Goal: Information Seeking & Learning: Find contact information

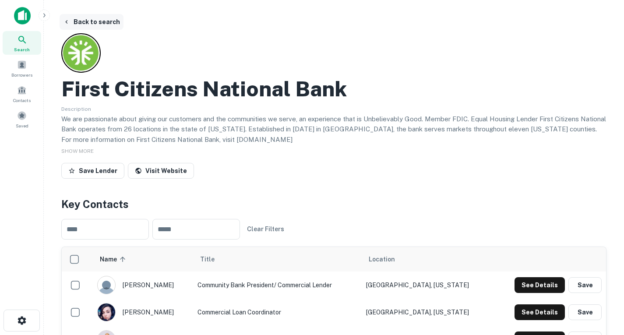
click at [67, 20] on icon "button" at bounding box center [66, 21] width 7 height 7
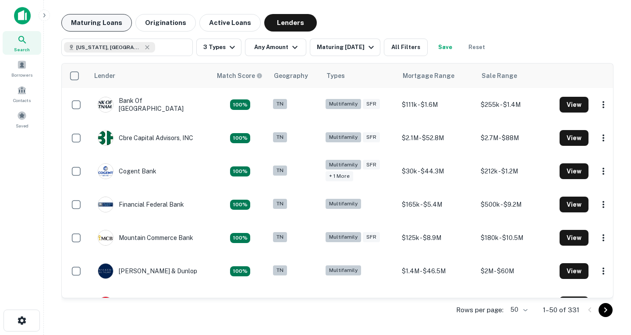
scroll to position [295, 0]
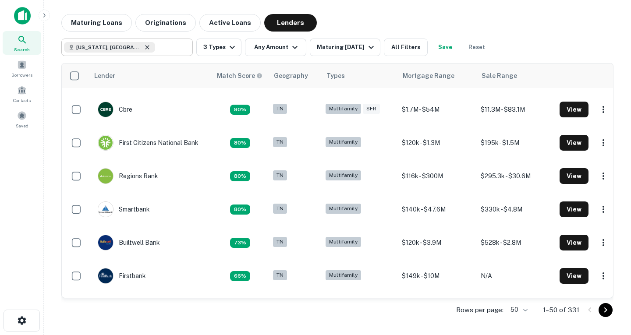
click at [144, 49] on icon at bounding box center [147, 47] width 7 height 7
type input "**********"
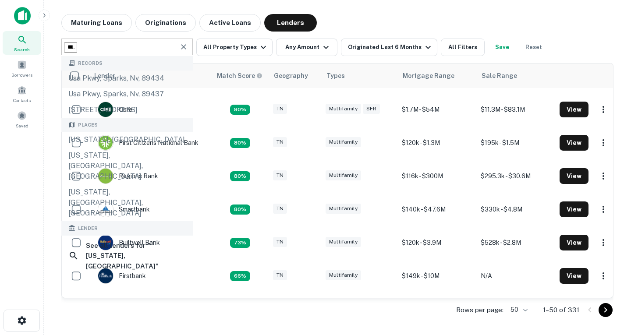
click at [181, 49] on icon "Clear" at bounding box center [183, 46] width 9 height 9
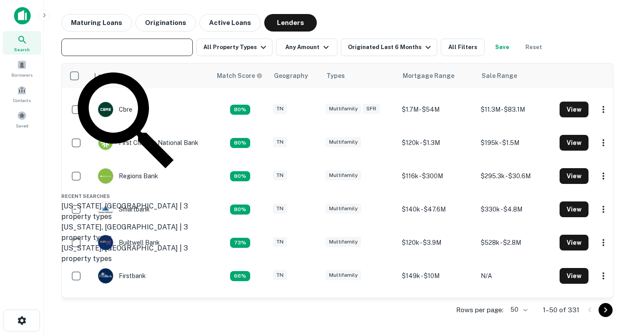
click at [163, 52] on input "text" at bounding box center [126, 47] width 125 height 12
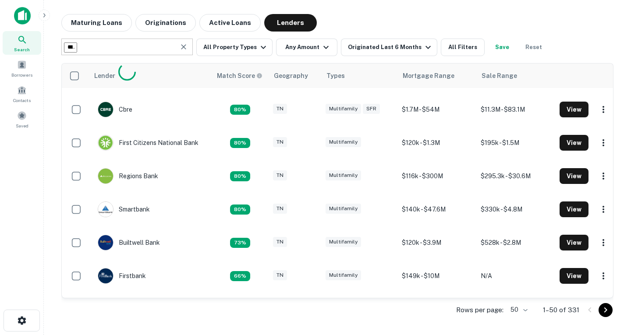
type input "**********"
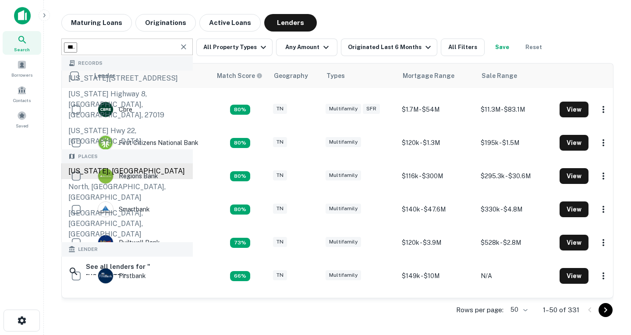
click at [115, 163] on div "[US_STATE], [GEOGRAPHIC_DATA]" at bounding box center [126, 171] width 131 height 16
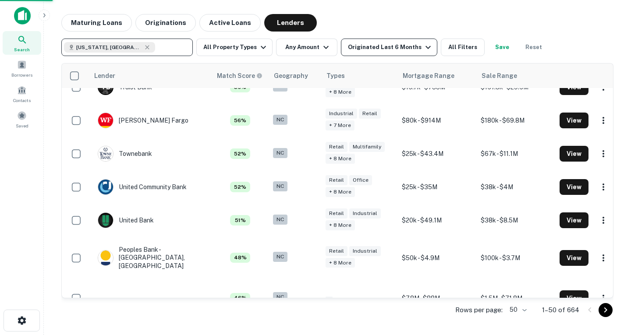
click at [423, 49] on icon "button" at bounding box center [428, 47] width 11 height 11
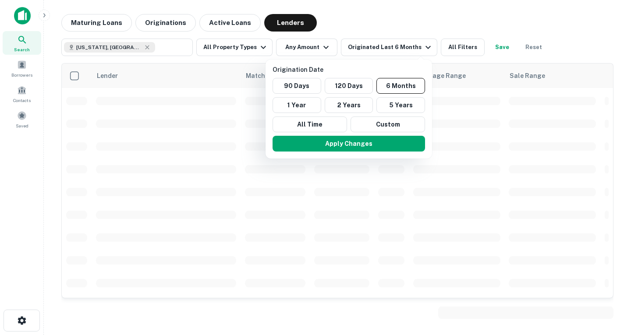
click at [451, 51] on div at bounding box center [315, 167] width 631 height 335
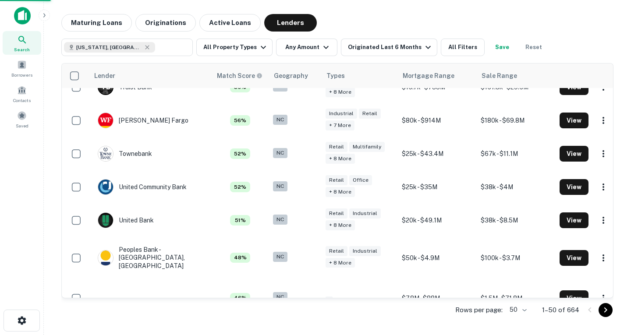
click at [441, 46] on div at bounding box center [315, 167] width 631 height 335
click at [448, 49] on button "All Filters" at bounding box center [463, 48] width 44 height 18
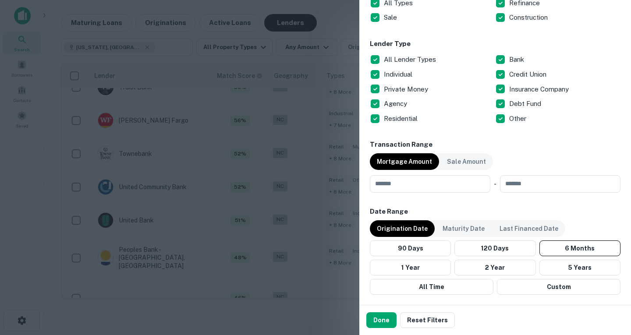
scroll to position [339, 0]
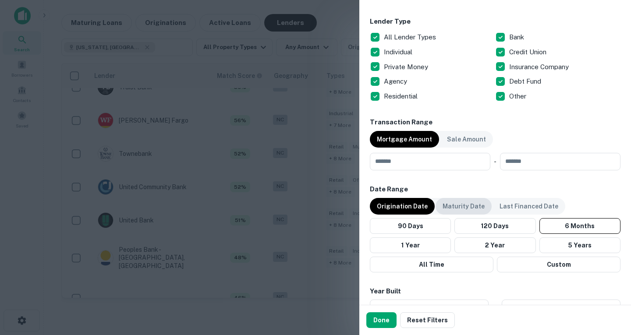
click at [463, 203] on p "Maturity Date" at bounding box center [464, 207] width 42 height 10
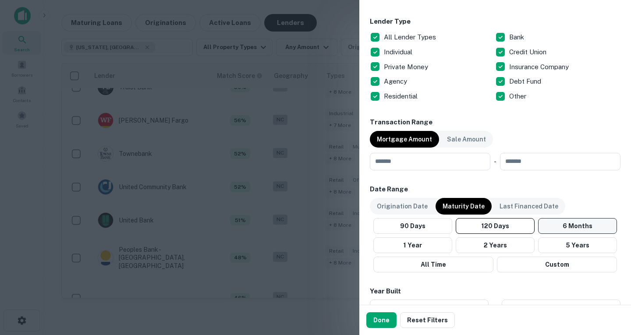
click at [553, 227] on button "6 Months" at bounding box center [577, 226] width 79 height 16
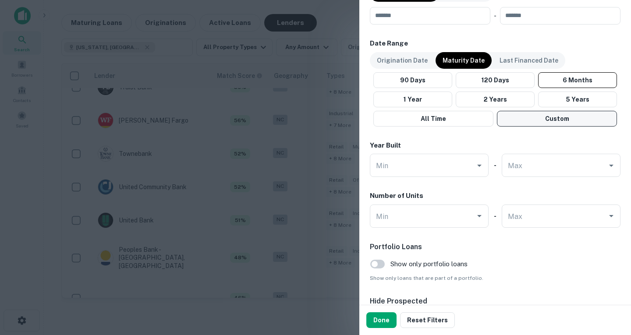
scroll to position [558, 0]
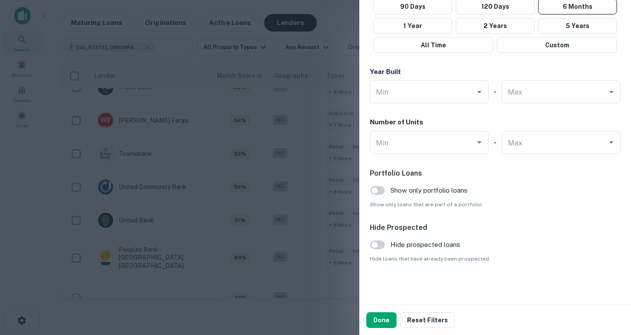
click at [383, 320] on button "Done" at bounding box center [381, 320] width 30 height 16
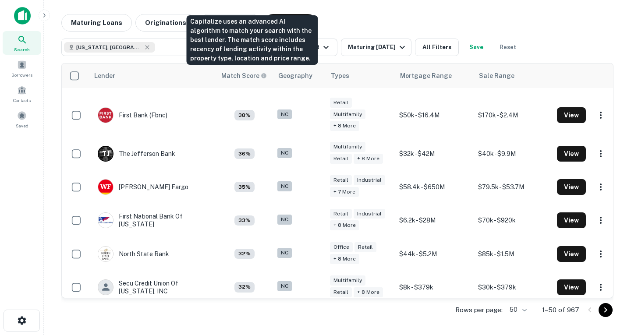
click at [260, 55] on div "Capitalize uses an advanced AI algorithm to match your search with the best len…" at bounding box center [252, 40] width 131 height 50
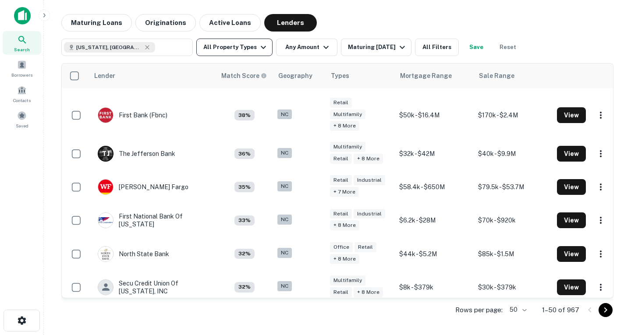
click at [262, 49] on icon "button" at bounding box center [263, 47] width 11 height 11
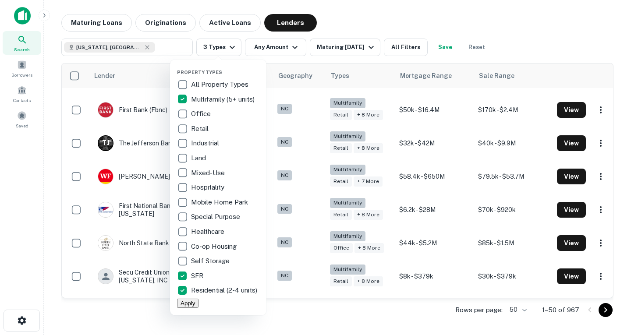
click at [198, 308] on button "Apply" at bounding box center [187, 303] width 21 height 9
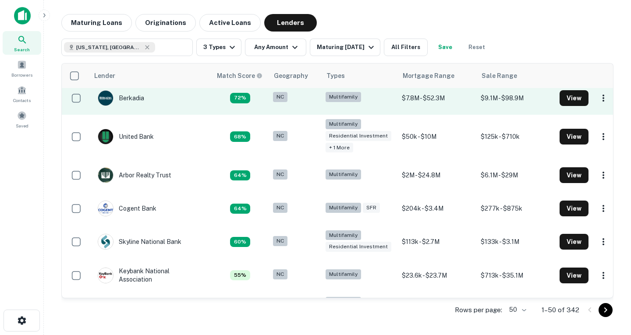
click at [145, 103] on td "Berkadia" at bounding box center [120, 98] width 55 height 25
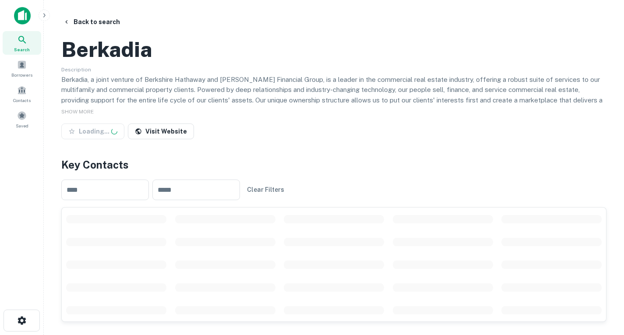
click at [69, 25] on icon "button" at bounding box center [66, 21] width 7 height 7
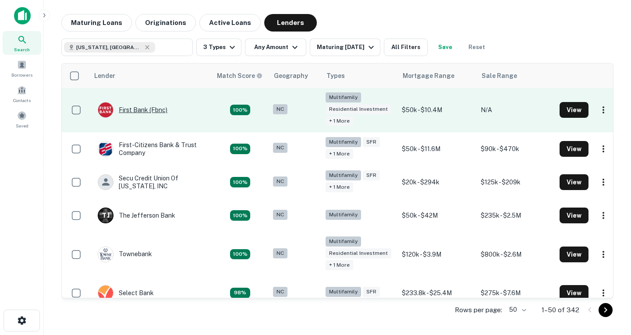
click at [146, 112] on div "First Bank (fbnc)" at bounding box center [133, 110] width 70 height 16
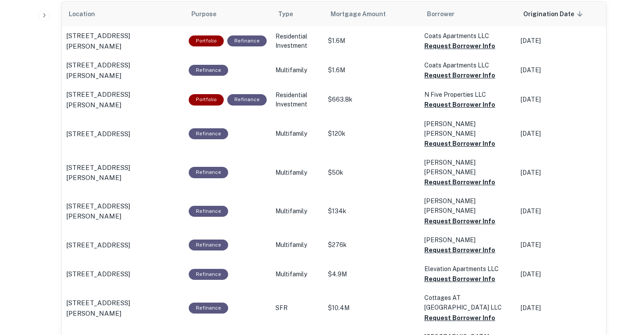
scroll to position [511, 0]
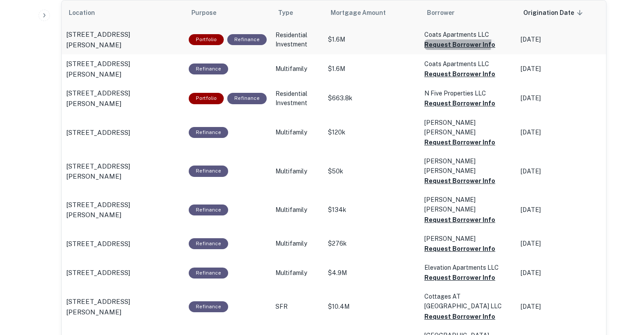
click at [438, 50] on button "Request Borrower Info" at bounding box center [460, 44] width 71 height 11
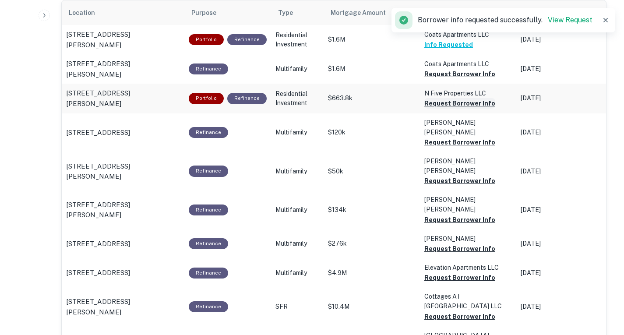
click at [448, 79] on button "Request Borrower Info" at bounding box center [460, 74] width 71 height 11
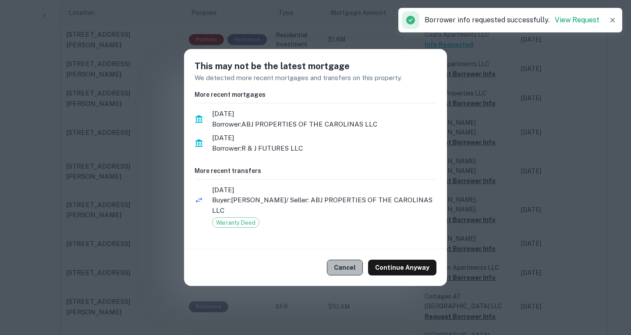
click at [338, 262] on button "Cancel" at bounding box center [345, 268] width 36 height 16
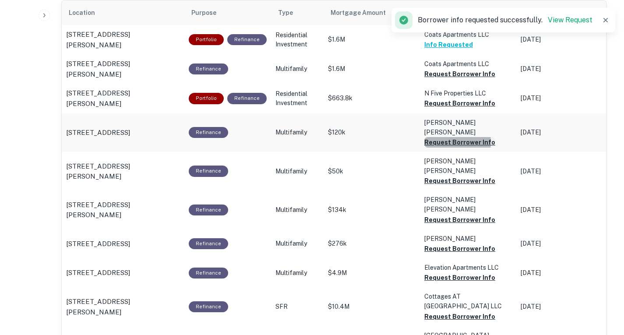
click at [433, 79] on button "Request Borrower Info" at bounding box center [460, 74] width 71 height 11
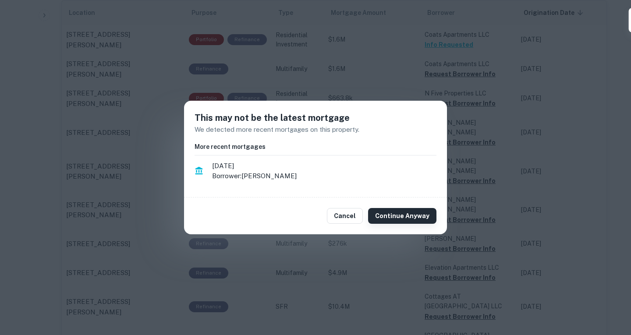
click at [344, 221] on button "Cancel" at bounding box center [345, 216] width 36 height 16
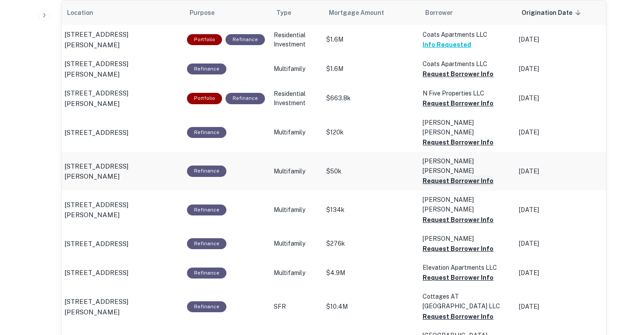
scroll to position [0, 2]
click at [443, 79] on button "Request Borrower Info" at bounding box center [457, 74] width 71 height 11
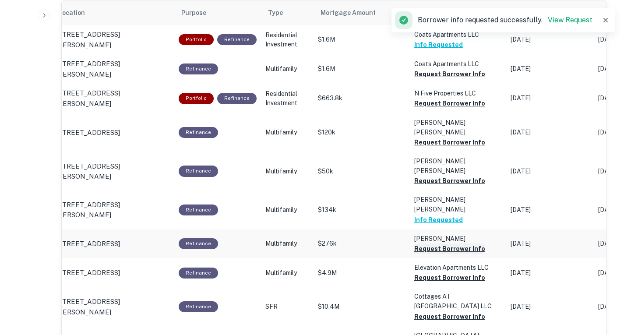
click at [429, 79] on button "Request Borrower Info" at bounding box center [449, 74] width 71 height 11
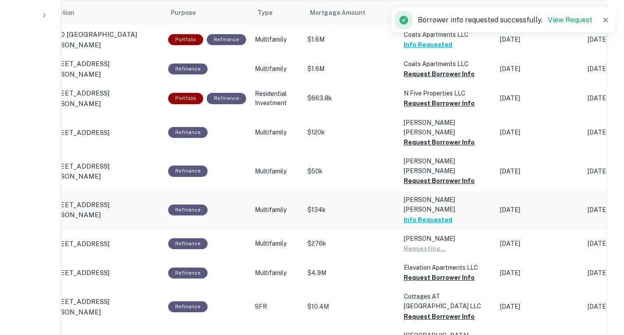
scroll to position [0, 20]
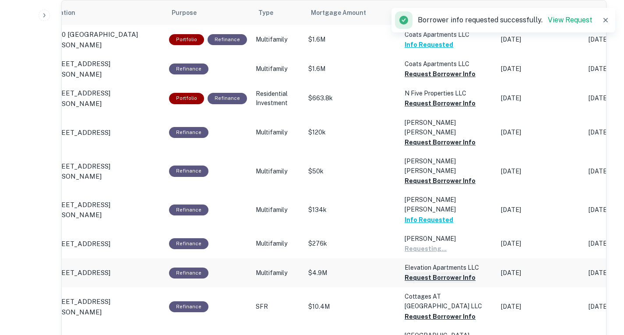
click at [412, 79] on button "Request Borrower Info" at bounding box center [440, 74] width 71 height 11
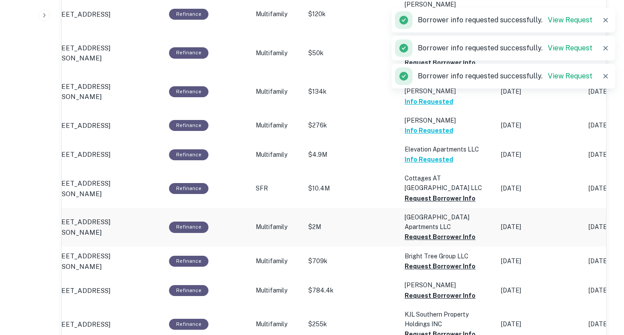
scroll to position [630, 0]
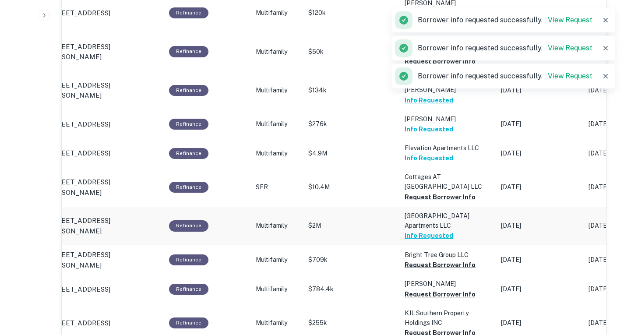
scroll to position [0, 25]
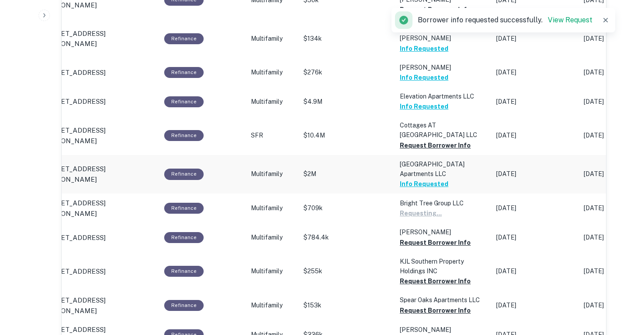
scroll to position [690, 0]
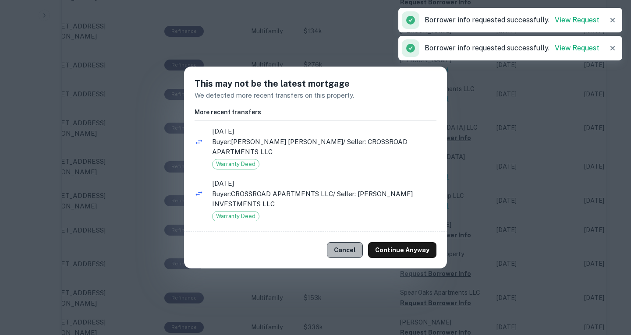
click at [352, 251] on button "Cancel" at bounding box center [345, 250] width 36 height 16
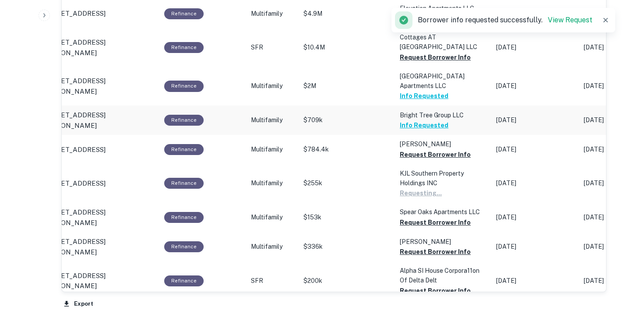
scroll to position [771, 0]
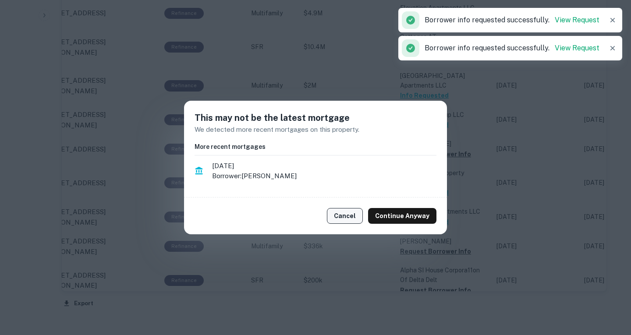
click at [353, 218] on button "Cancel" at bounding box center [345, 216] width 36 height 16
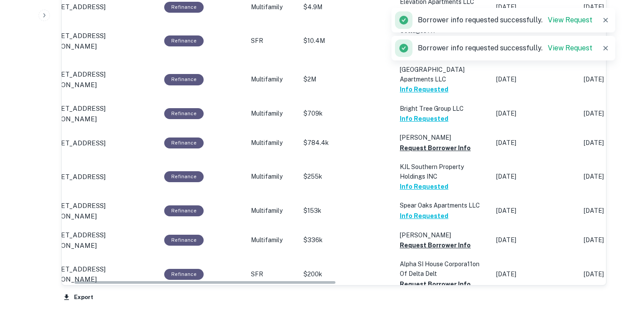
scroll to position [777, 0]
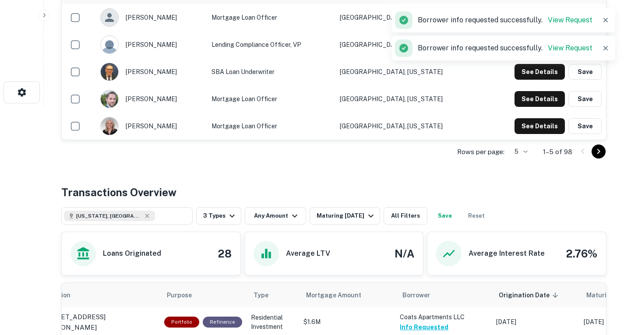
scroll to position [213, 0]
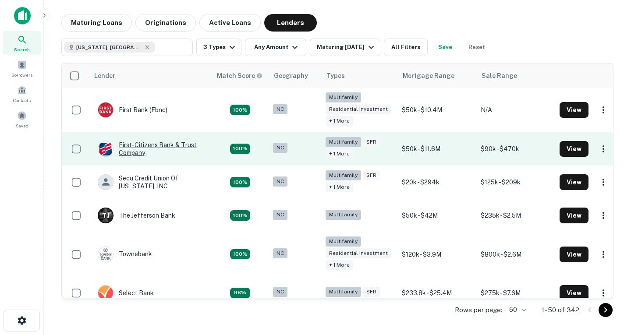
click at [153, 147] on div "First-citizens Bank & Trust Company" at bounding box center [150, 149] width 105 height 16
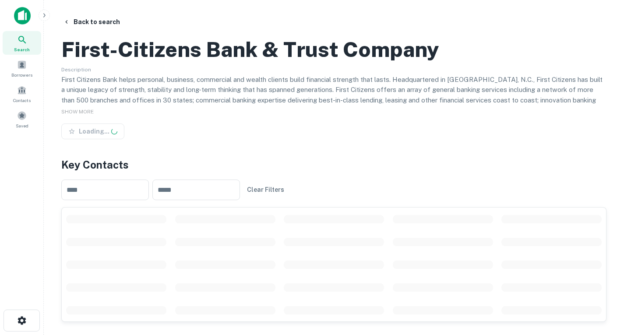
click at [354, 173] on h4 "Key Contacts" at bounding box center [333, 165] width 545 height 16
click at [354, 203] on div "Key Contacts ​ ​ Clear Filters" at bounding box center [333, 239] width 545 height 165
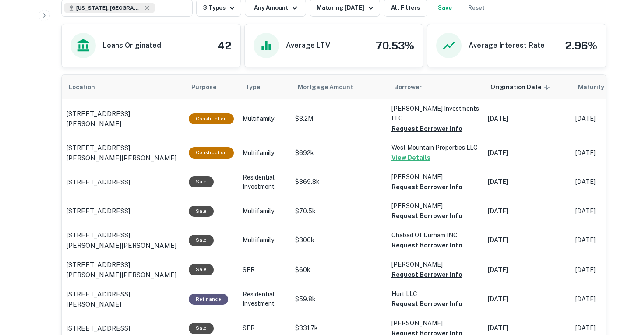
scroll to position [438, 0]
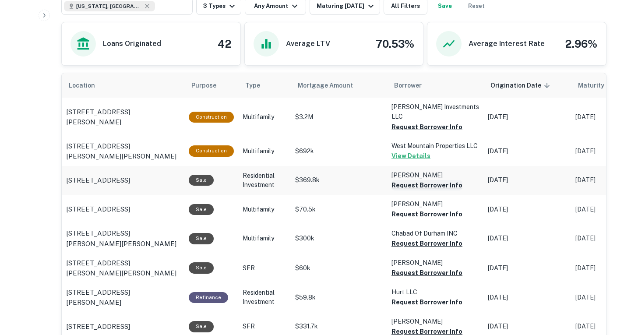
click at [402, 132] on button "Request Borrower Info" at bounding box center [427, 127] width 71 height 11
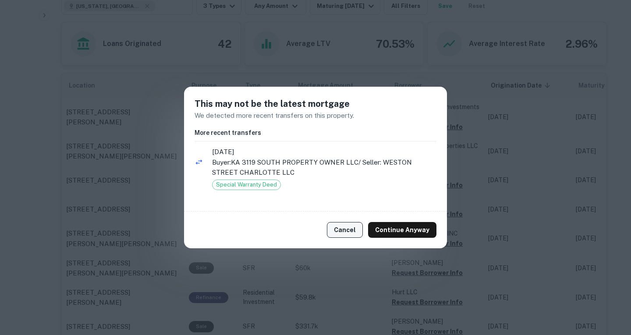
click at [342, 226] on button "Cancel" at bounding box center [345, 230] width 36 height 16
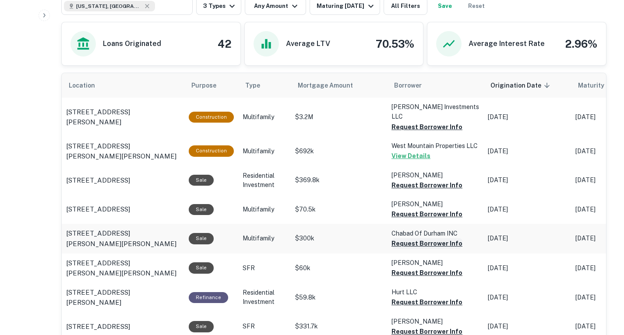
scroll to position [456, 0]
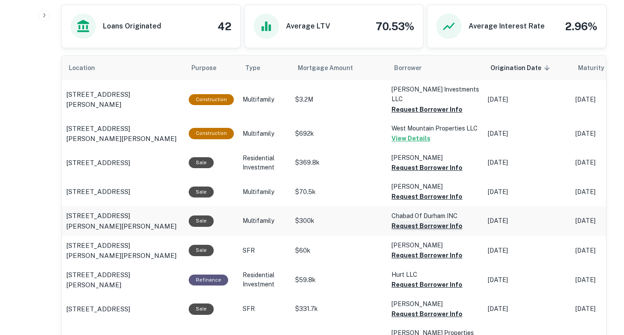
click at [404, 115] on button "Request Borrower Info" at bounding box center [427, 109] width 71 height 11
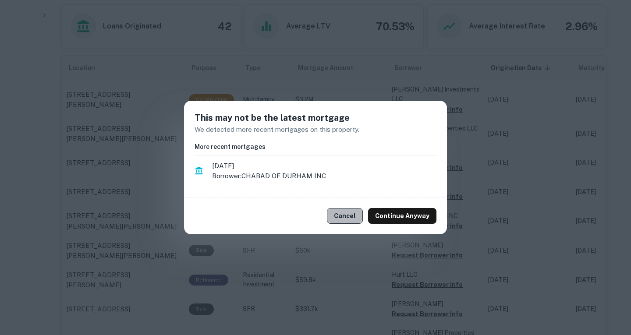
click at [347, 212] on button "Cancel" at bounding box center [345, 216] width 36 height 16
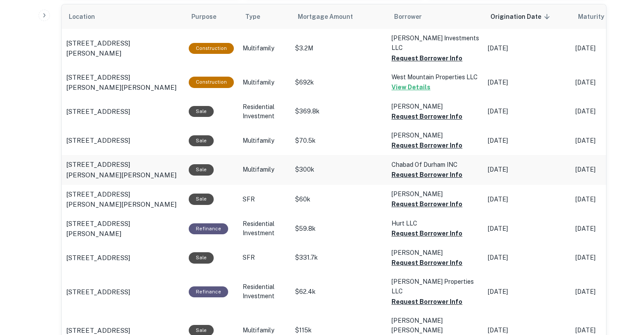
scroll to position [535, 0]
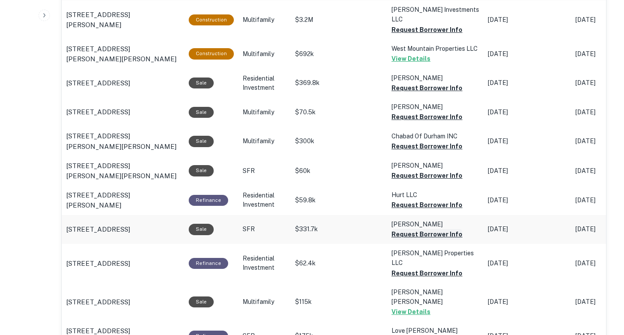
click at [397, 35] on button "Request Borrower Info" at bounding box center [427, 30] width 71 height 11
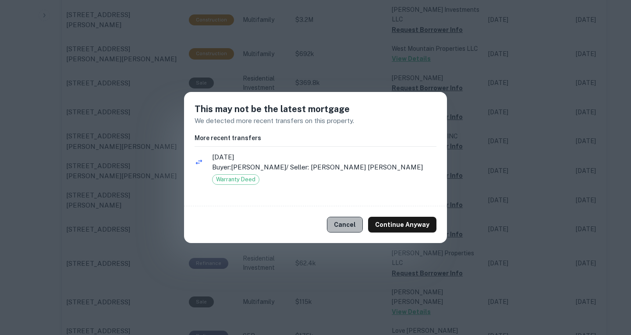
click at [340, 231] on button "Cancel" at bounding box center [345, 225] width 36 height 16
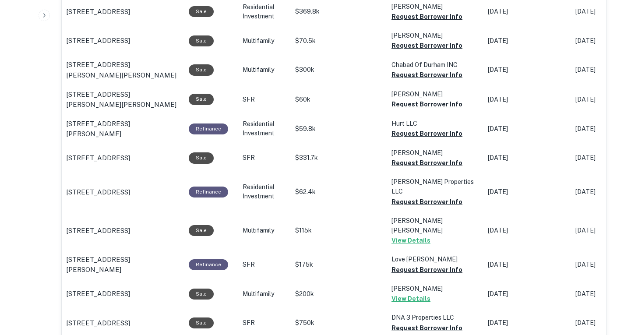
scroll to position [613, 0]
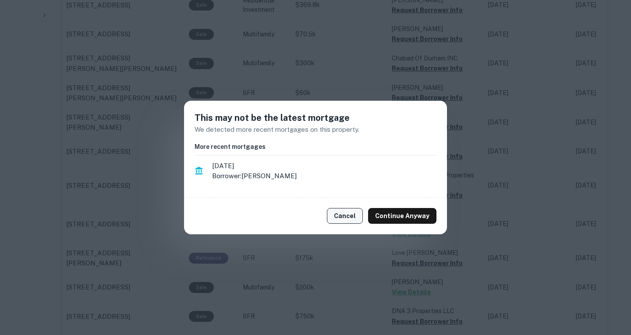
click at [349, 216] on button "Cancel" at bounding box center [345, 216] width 36 height 16
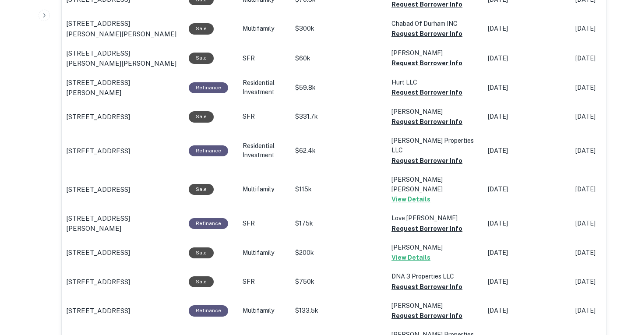
scroll to position [653, 0]
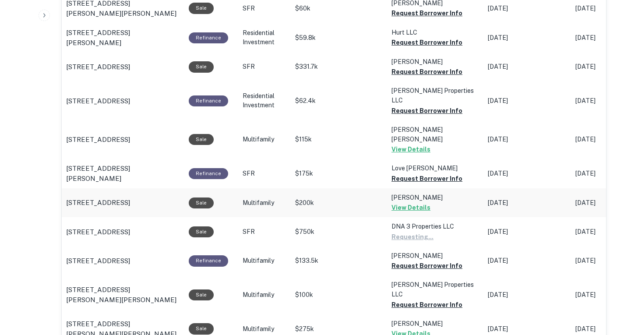
scroll to position [701, 0]
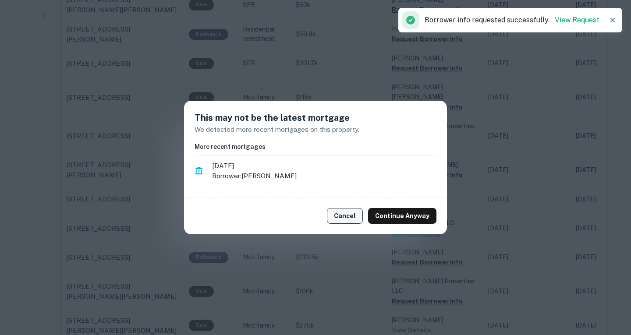
click at [350, 217] on button "Cancel" at bounding box center [345, 216] width 36 height 16
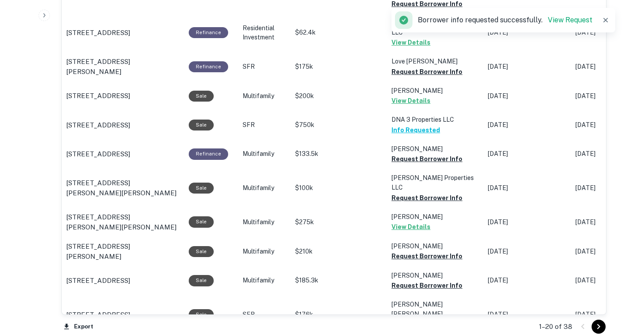
scroll to position [807, 0]
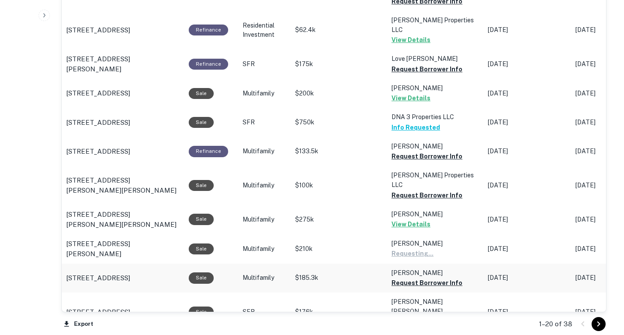
scroll to position [843, 0]
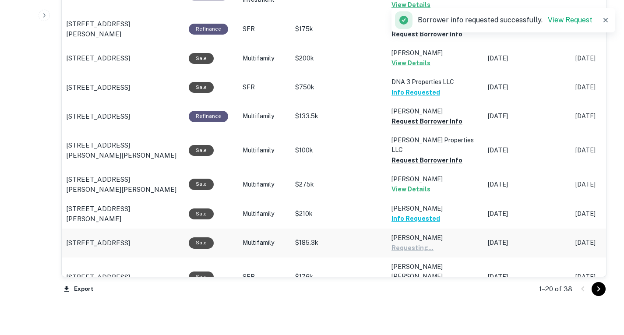
scroll to position [876, 0]
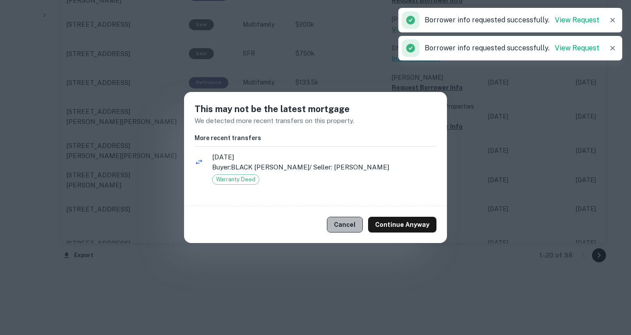
click at [346, 221] on button "Cancel" at bounding box center [345, 225] width 36 height 16
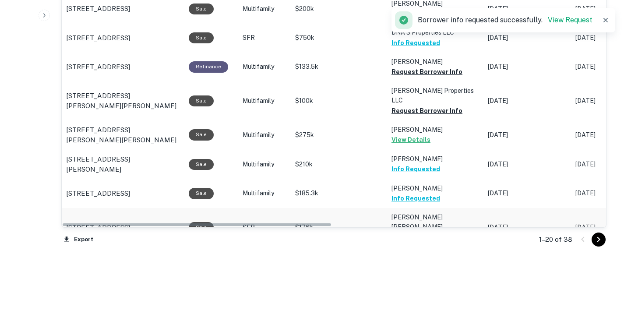
scroll to position [931, 0]
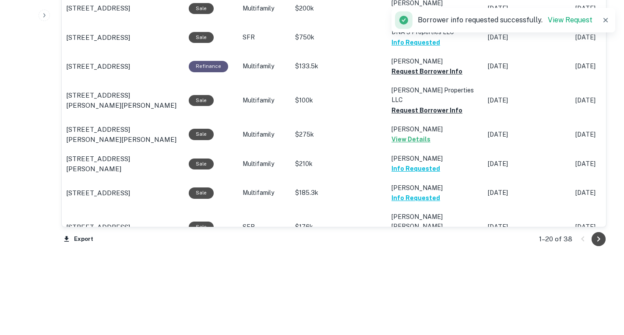
click at [593, 242] on button "Go to next page" at bounding box center [599, 239] width 14 height 14
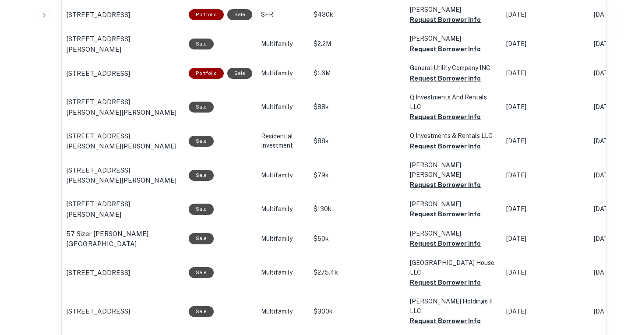
scroll to position [491, 0]
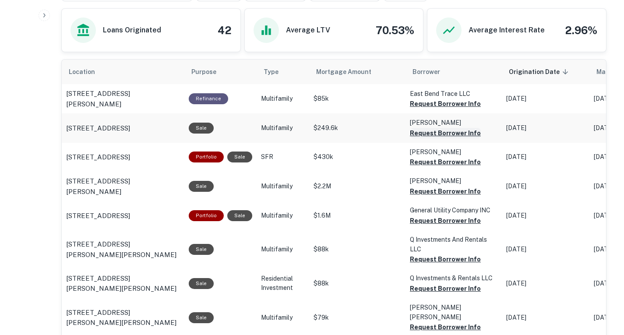
click at [429, 109] on button "Request Borrower Info" at bounding box center [445, 104] width 71 height 11
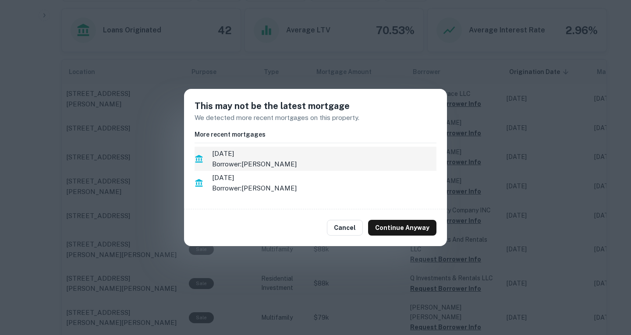
click at [357, 225] on button "Cancel" at bounding box center [345, 228] width 36 height 16
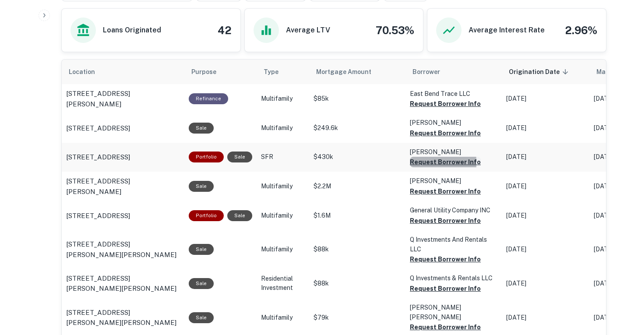
click at [414, 109] on button "Request Borrower Info" at bounding box center [445, 104] width 71 height 11
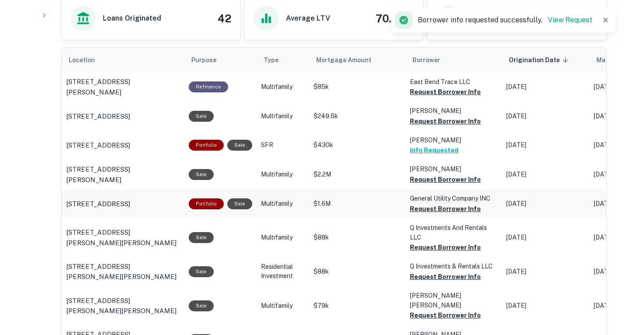
scroll to position [503, 0]
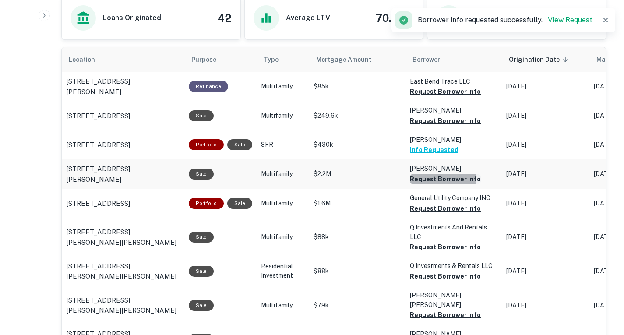
click at [425, 97] on button "Request Borrower Info" at bounding box center [445, 91] width 71 height 11
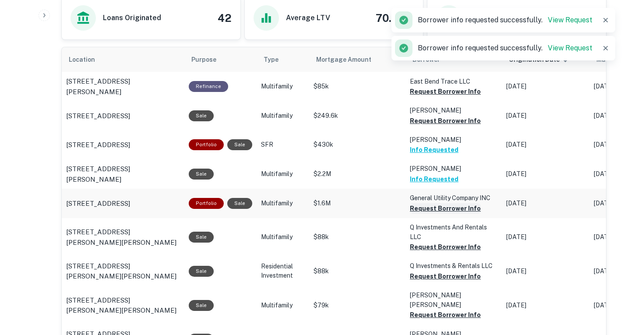
click at [430, 97] on button "Request Borrower Info" at bounding box center [445, 91] width 71 height 11
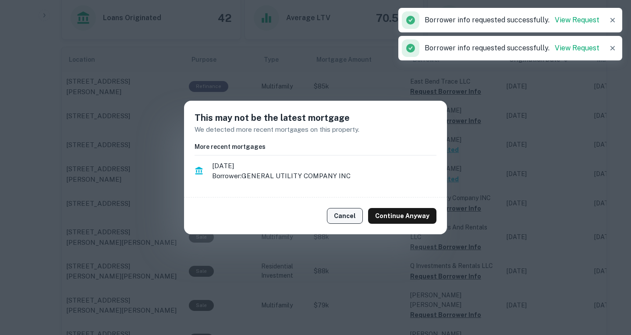
click at [350, 213] on button "Cancel" at bounding box center [345, 216] width 36 height 16
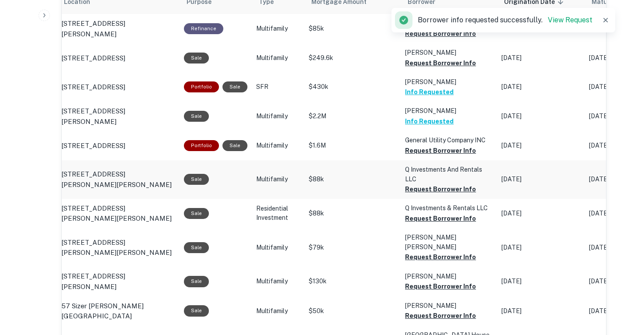
scroll to position [564, 0]
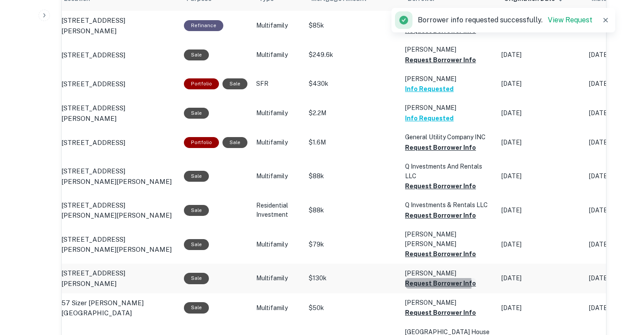
click at [421, 36] on button "Request Borrower Info" at bounding box center [440, 30] width 71 height 11
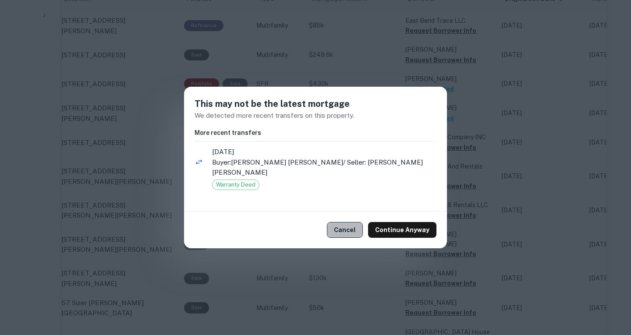
click at [360, 226] on button "Cancel" at bounding box center [345, 230] width 36 height 16
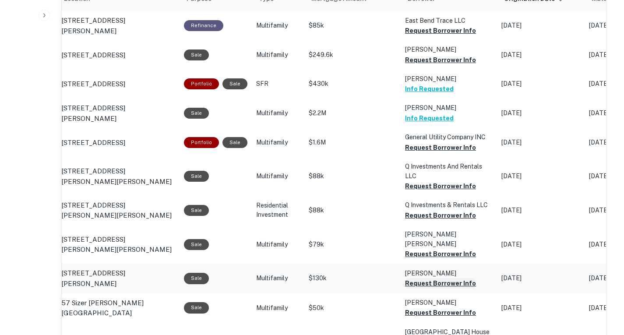
click at [407, 36] on button "Request Borrower Info" at bounding box center [440, 30] width 71 height 11
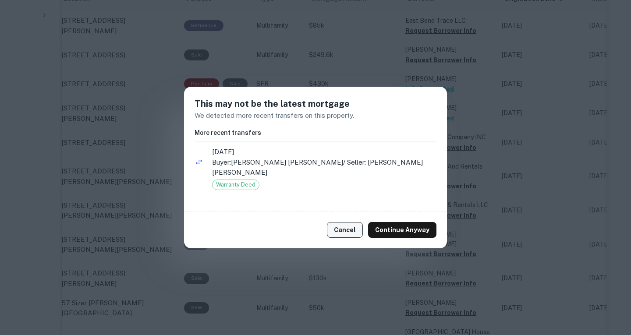
click at [353, 224] on button "Cancel" at bounding box center [345, 230] width 36 height 16
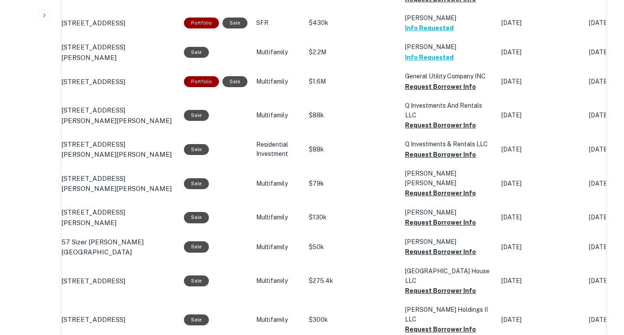
scroll to position [626, 0]
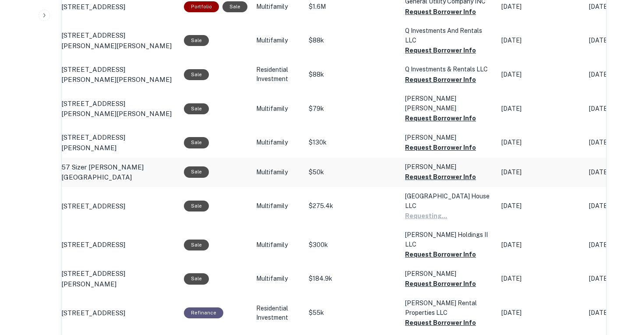
scroll to position [701, 0]
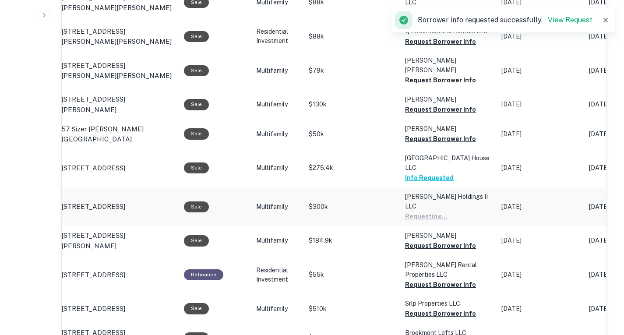
scroll to position [739, 0]
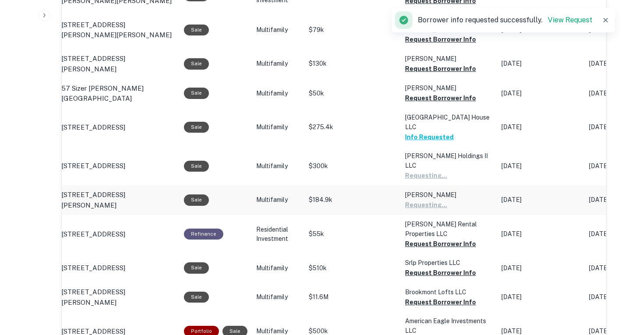
scroll to position [779, 0]
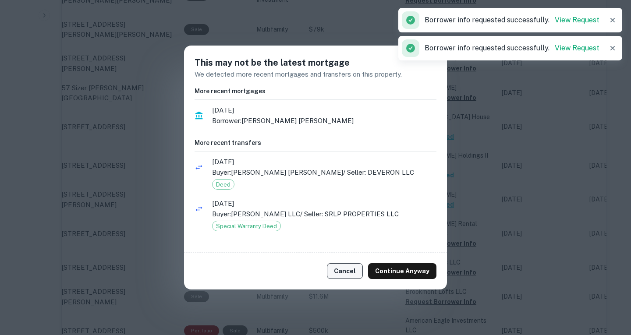
click at [357, 269] on button "Cancel" at bounding box center [345, 271] width 36 height 16
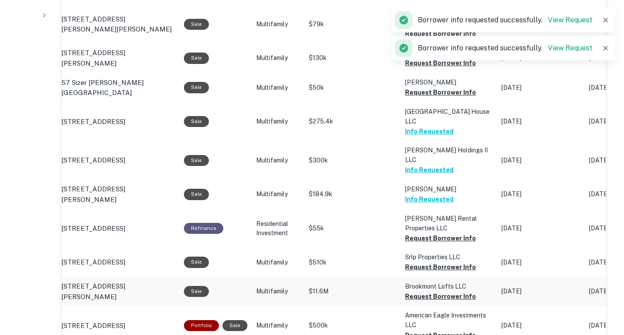
scroll to position [815, 0]
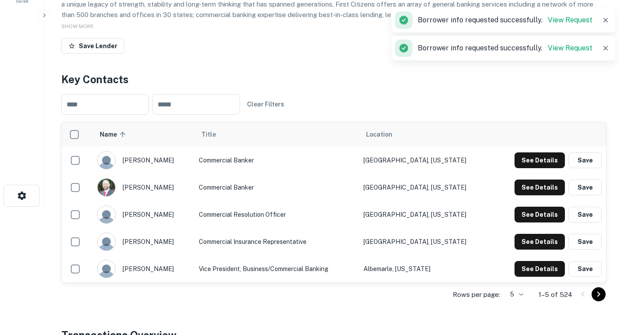
scroll to position [0, 0]
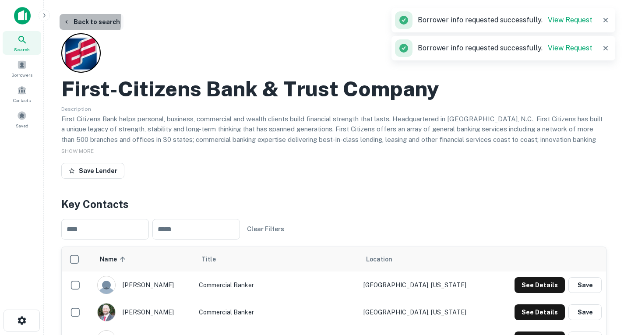
click at [64, 20] on icon "button" at bounding box center [66, 21] width 7 height 7
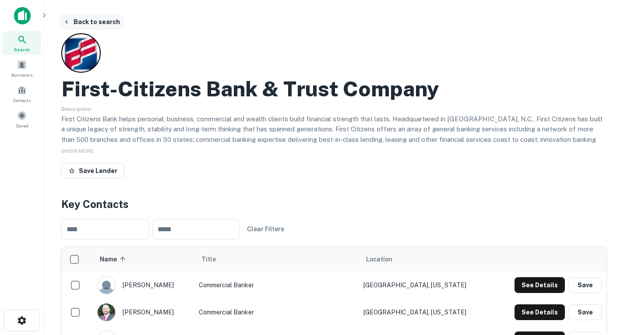
click at [67, 19] on icon "button" at bounding box center [66, 21] width 7 height 7
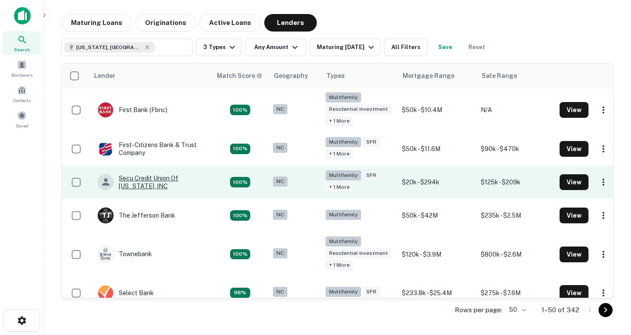
click at [166, 185] on div "Secu Credit Union Of [US_STATE], INC" at bounding box center [150, 182] width 105 height 16
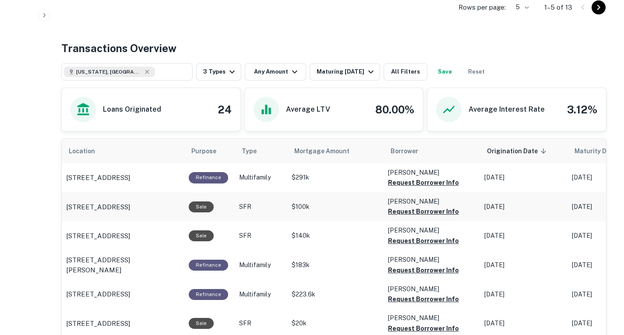
scroll to position [362, 0]
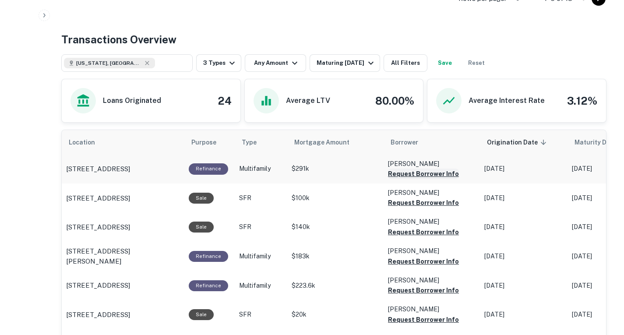
click at [428, 179] on button "Request Borrower Info" at bounding box center [423, 174] width 71 height 11
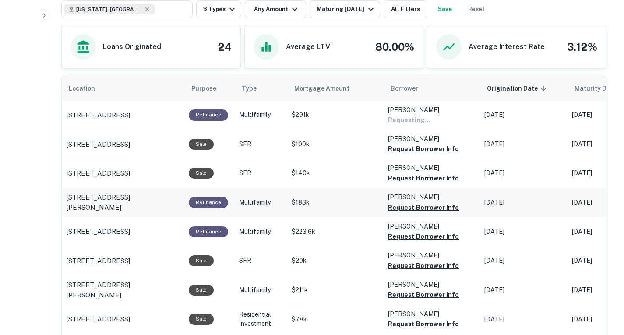
scroll to position [416, 0]
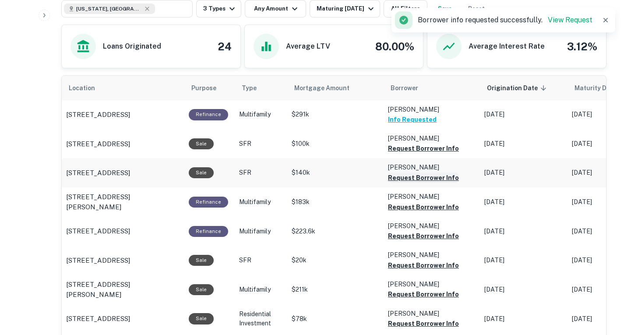
click at [412, 154] on button "Request Borrower Info" at bounding box center [423, 148] width 71 height 11
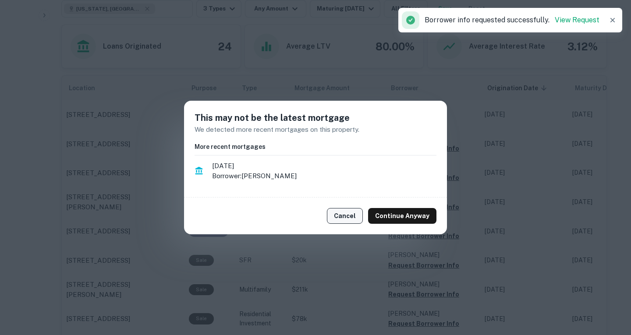
click at [359, 221] on button "Cancel" at bounding box center [345, 216] width 36 height 16
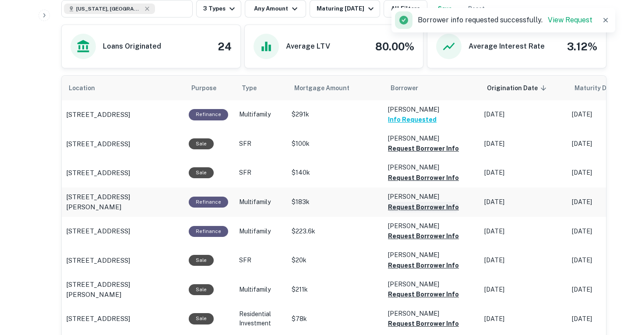
click at [410, 154] on button "Request Borrower Info" at bounding box center [423, 148] width 71 height 11
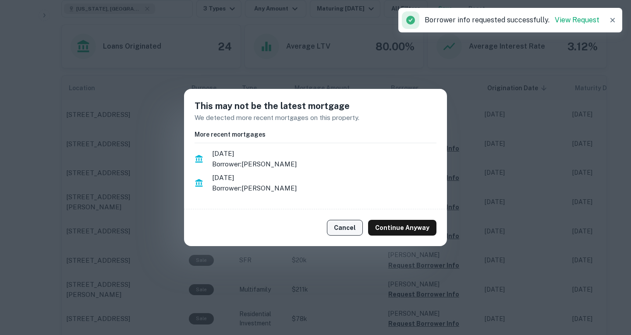
click at [351, 227] on button "Cancel" at bounding box center [345, 228] width 36 height 16
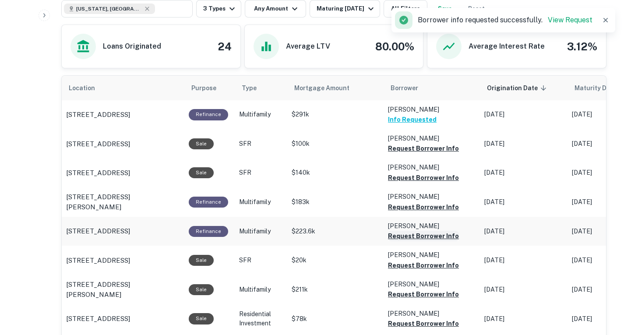
click at [402, 154] on button "Request Borrower Info" at bounding box center [423, 148] width 71 height 11
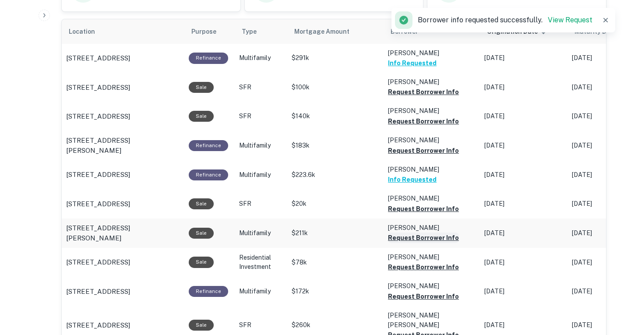
click at [409, 97] on button "Request Borrower Info" at bounding box center [423, 92] width 71 height 11
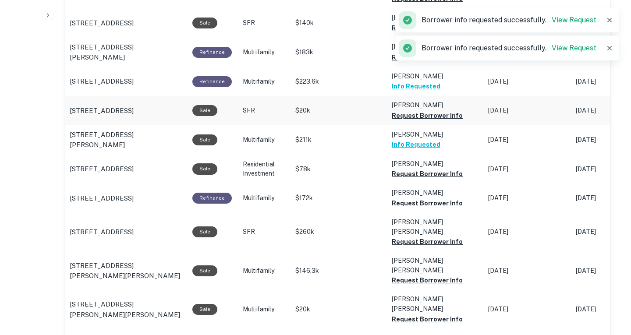
scroll to position [567, 0]
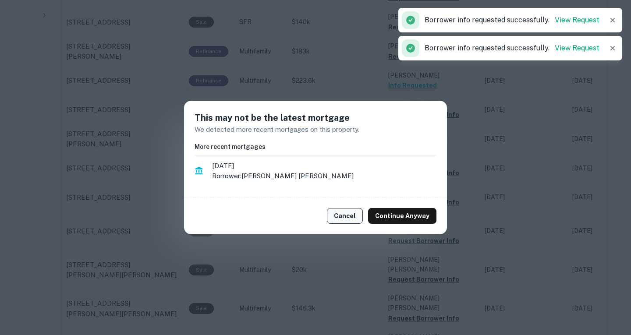
click at [350, 212] on button "Cancel" at bounding box center [345, 216] width 36 height 16
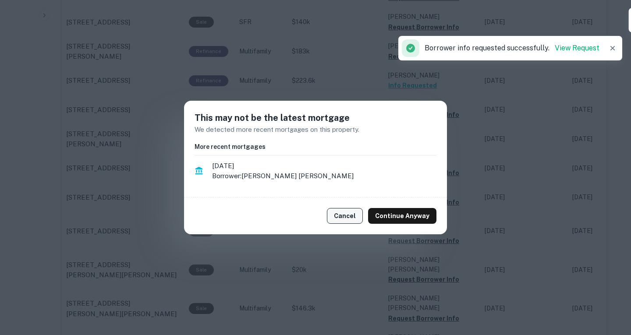
click at [354, 217] on button "Cancel" at bounding box center [345, 216] width 36 height 16
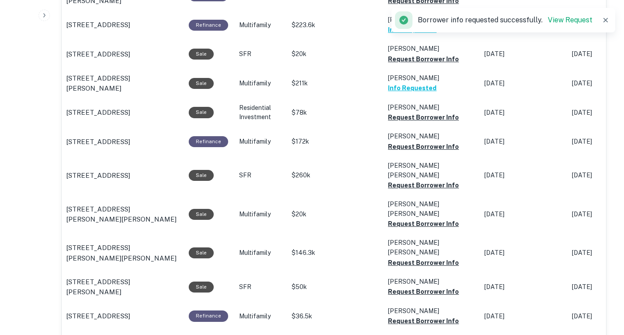
scroll to position [623, 0]
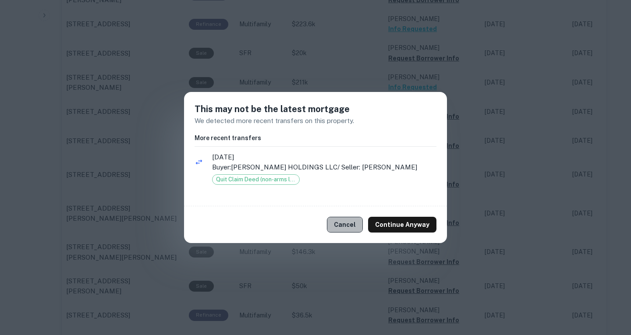
click at [355, 225] on button "Cancel" at bounding box center [345, 225] width 36 height 16
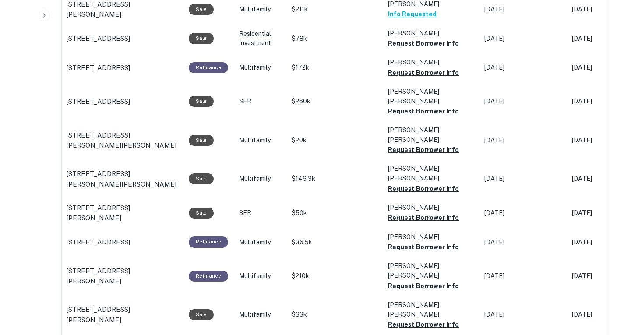
scroll to position [712, 0]
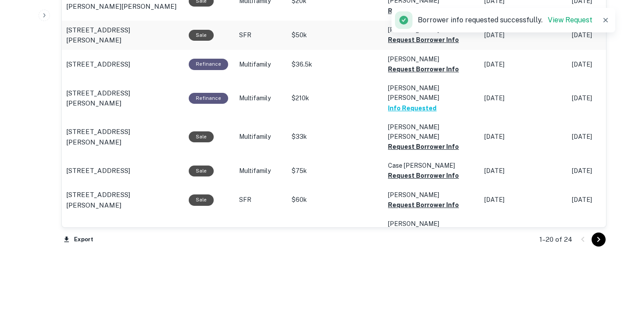
scroll to position [910, 0]
click at [596, 245] on icon "Go to next page" at bounding box center [599, 239] width 11 height 11
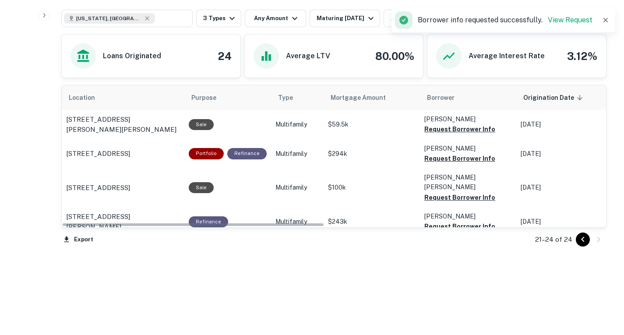
scroll to position [446, 0]
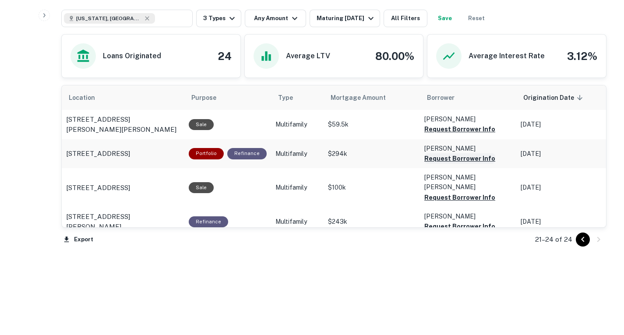
click at [441, 135] on button "Request Borrower Info" at bounding box center [460, 129] width 71 height 11
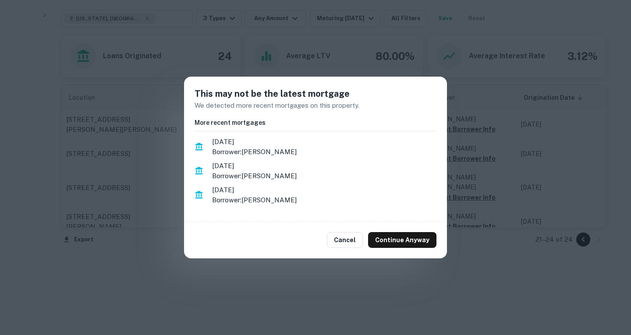
click at [351, 249] on div "Cancel Continue Anyway" at bounding box center [315, 240] width 263 height 37
click at [355, 239] on button "Cancel" at bounding box center [345, 240] width 36 height 16
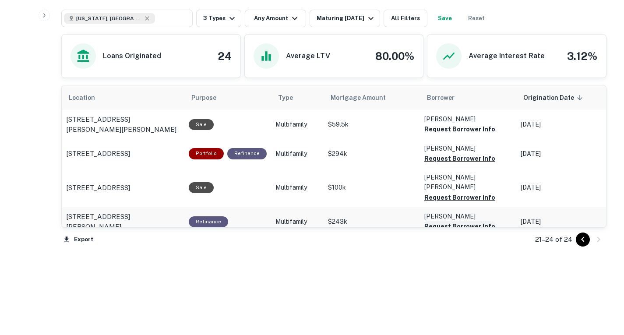
click at [438, 135] on button "Request Borrower Info" at bounding box center [460, 129] width 71 height 11
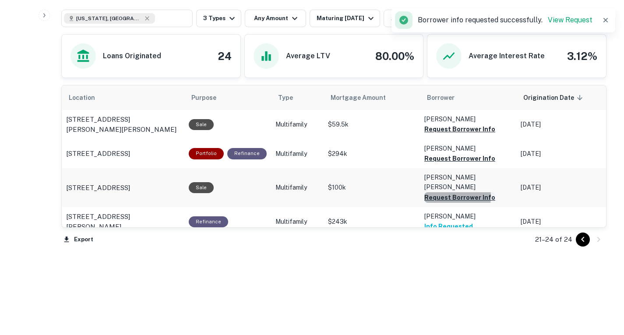
click at [435, 135] on button "Request Borrower Info" at bounding box center [460, 129] width 71 height 11
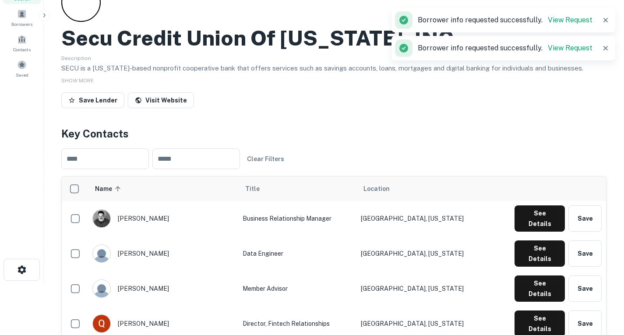
scroll to position [0, 0]
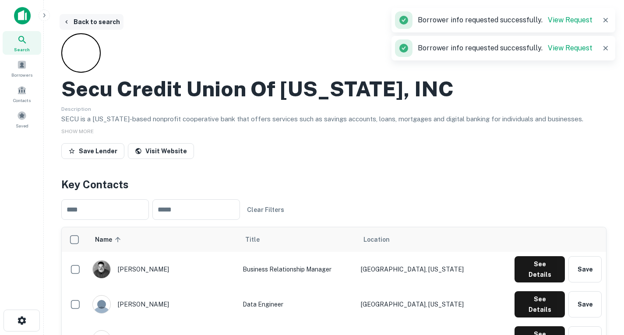
click at [65, 23] on icon "button" at bounding box center [66, 21] width 7 height 7
click at [68, 20] on icon "button" at bounding box center [66, 21] width 7 height 7
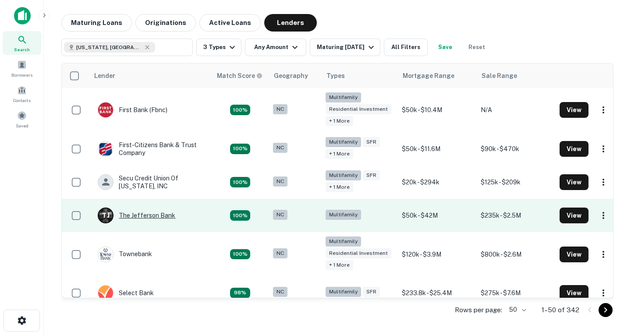
click at [132, 216] on div "T J The Jefferson Bank" at bounding box center [137, 216] width 78 height 16
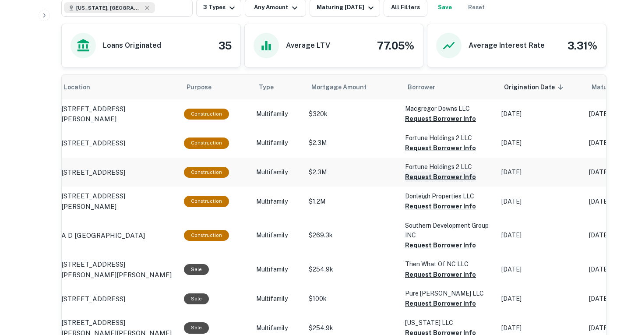
scroll to position [392, 0]
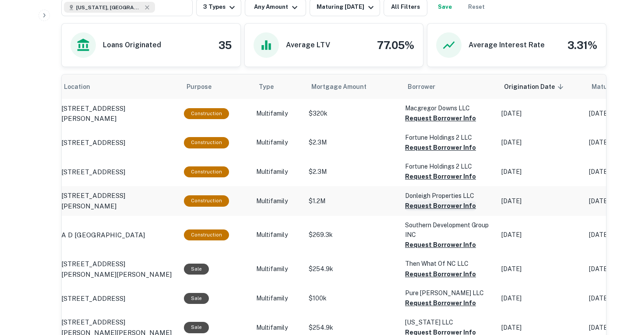
click at [421, 124] on button "Request Borrower Info" at bounding box center [440, 118] width 71 height 11
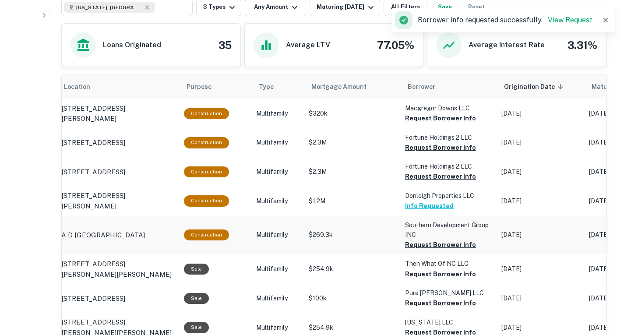
click at [426, 124] on button "Request Borrower Info" at bounding box center [440, 118] width 71 height 11
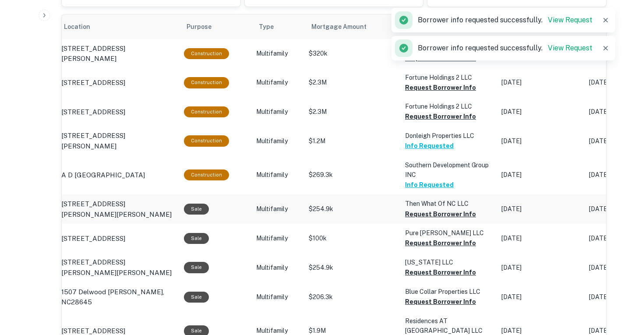
scroll to position [452, 0]
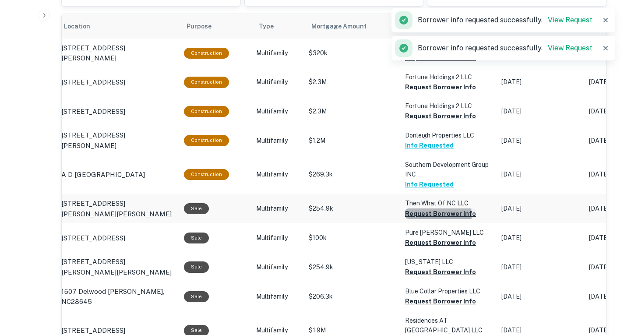
click at [415, 63] on button "Request Borrower Info" at bounding box center [440, 58] width 71 height 11
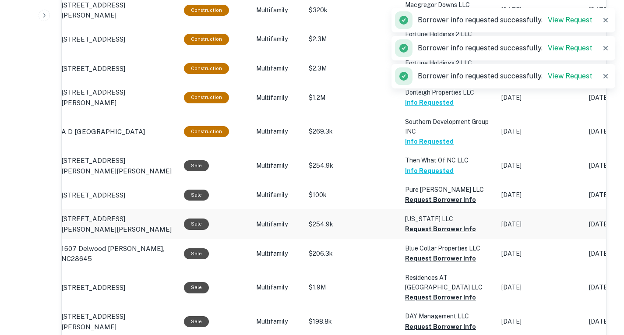
scroll to position [496, 0]
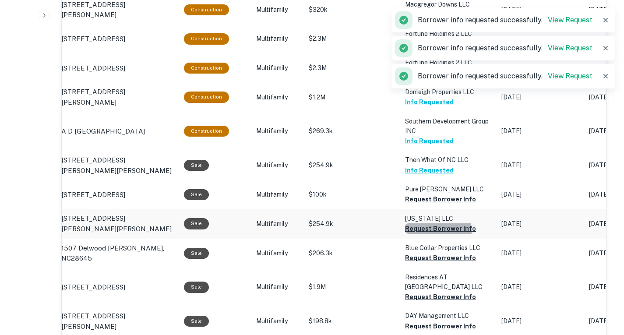
click at [411, 20] on button "Request Borrower Info" at bounding box center [440, 14] width 71 height 11
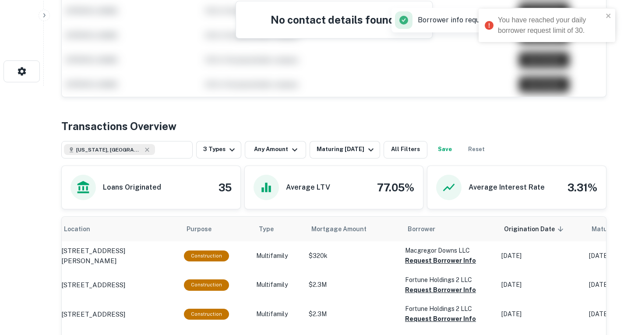
scroll to position [240, 0]
